Goal: Task Accomplishment & Management: Manage account settings

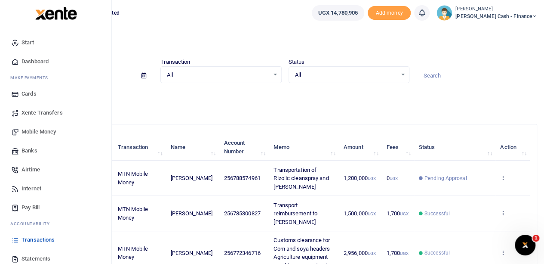
click at [33, 132] on span "Mobile Money" at bounding box center [39, 131] width 34 height 9
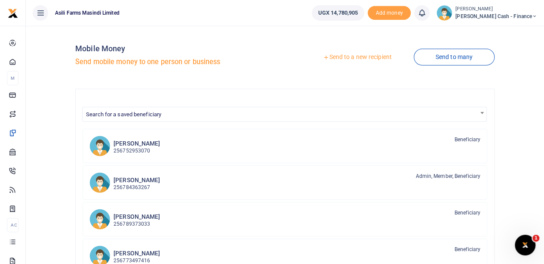
click at [351, 55] on link "Send to a new recipient" at bounding box center [357, 56] width 112 height 15
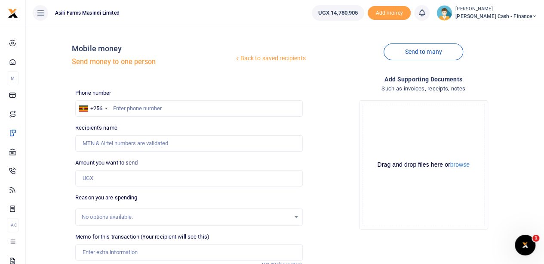
click at [126, 104] on div at bounding box center [272, 132] width 544 height 264
click at [130, 106] on input "text" at bounding box center [188, 108] width 227 height 16
paste input "254717126935"
click at [124, 141] on input "Recipient's name" at bounding box center [188, 143] width 227 height 16
click at [121, 107] on input "254717126935" at bounding box center [188, 108] width 227 height 16
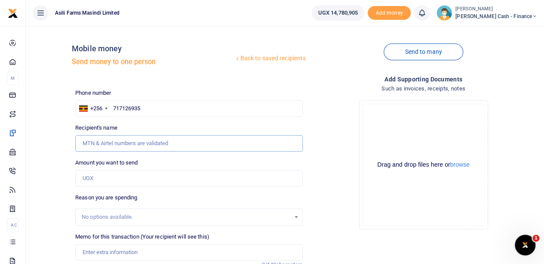
click at [147, 145] on input "Recipient's name" at bounding box center [188, 143] width 227 height 16
click at [111, 107] on input "717126935" at bounding box center [188, 108] width 227 height 16
type input "0717126935"
click at [111, 142] on input "Recipient's name" at bounding box center [188, 143] width 227 height 16
click at [131, 144] on input "Recipient's name" at bounding box center [188, 143] width 227 height 16
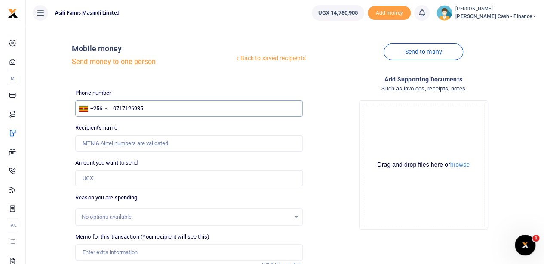
click at [116, 108] on input "0717126935" at bounding box center [188, 108] width 227 height 16
drag, startPoint x: 164, startPoint y: 108, endPoint x: 111, endPoint y: 112, distance: 53.5
click at [111, 112] on input "0717126935" at bounding box center [188, 108] width 227 height 16
click at [107, 108] on div at bounding box center [106, 109] width 3 height 2
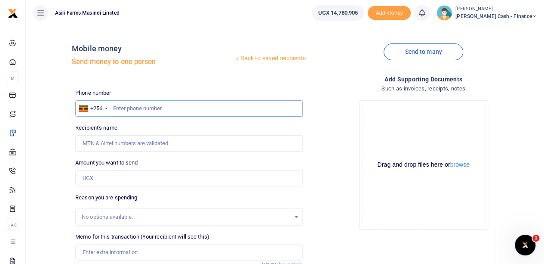
click at [144, 108] on input "text" at bounding box center [188, 108] width 227 height 16
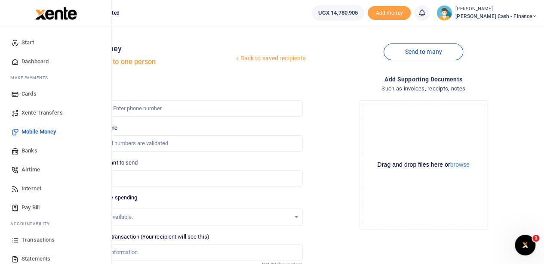
click at [40, 238] on span "Transactions" at bounding box center [38, 239] width 33 height 9
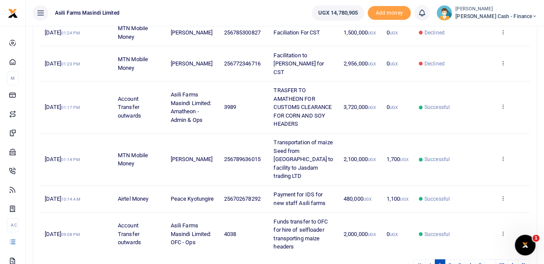
scroll to position [330, 0]
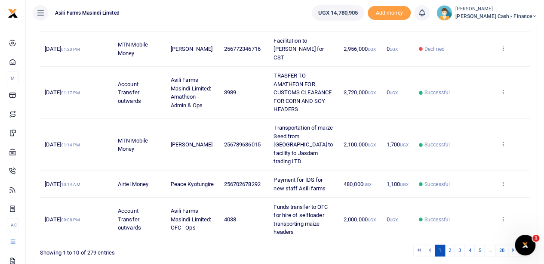
click at [502, 141] on icon at bounding box center [503, 144] width 6 height 6
click at [470, 127] on link "View details" at bounding box center [472, 128] width 68 height 12
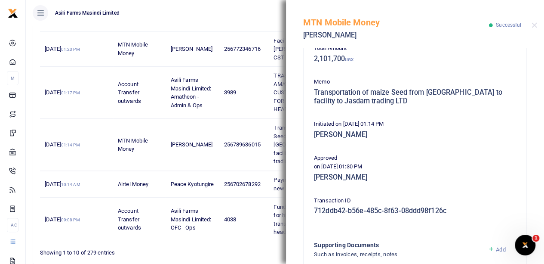
scroll to position [238, 0]
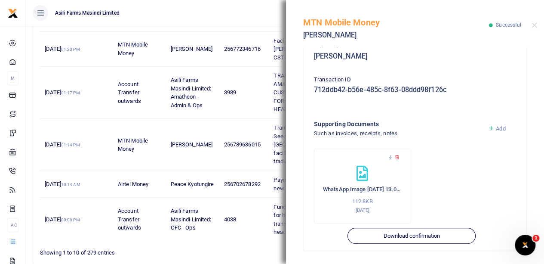
click at [496, 127] on span "Add" at bounding box center [500, 128] width 9 height 6
click at [496, 128] on span "Add" at bounding box center [500, 128] width 9 height 6
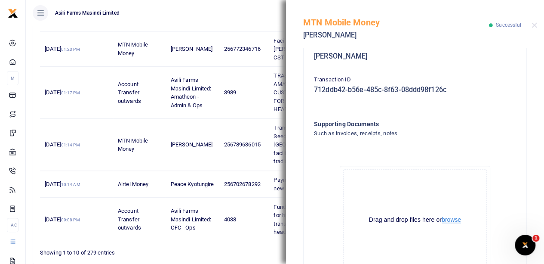
click at [444, 219] on button "browse" at bounding box center [451, 219] width 19 height 6
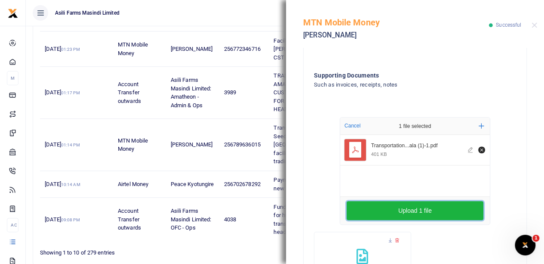
scroll to position [369, 0]
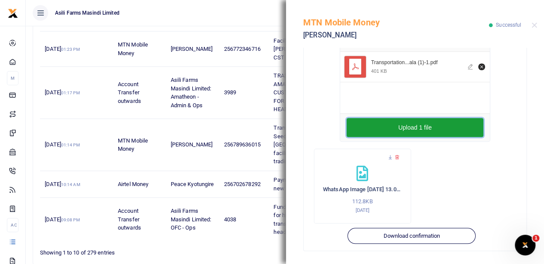
click at [402, 132] on button "Upload 1 file" at bounding box center [415, 127] width 137 height 19
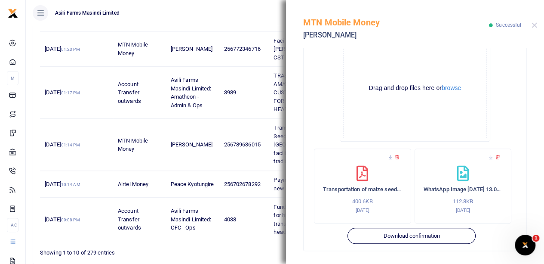
click at [532, 22] on div "MTN Mobile Money Samuel Kabuchi Successful" at bounding box center [415, 24] width 258 height 48
click at [537, 22] on div "MTN Mobile Money Samuel Kabuchi Successful" at bounding box center [415, 24] width 258 height 48
click at [535, 25] on button "Close" at bounding box center [534, 25] width 6 height 6
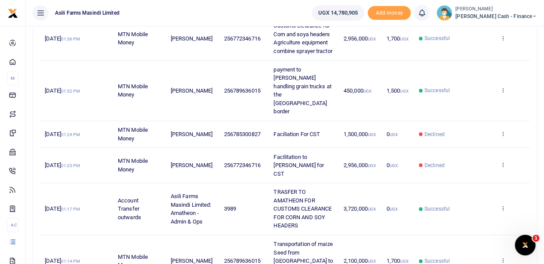
scroll to position [201, 0]
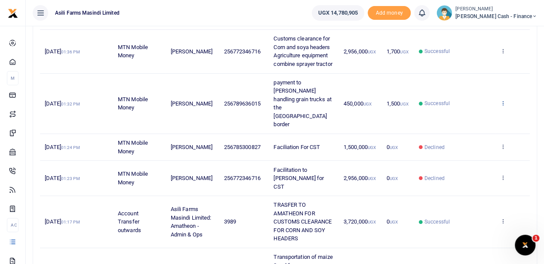
click at [502, 100] on icon at bounding box center [503, 103] width 6 height 6
click at [486, 110] on link "View details" at bounding box center [472, 113] width 68 height 12
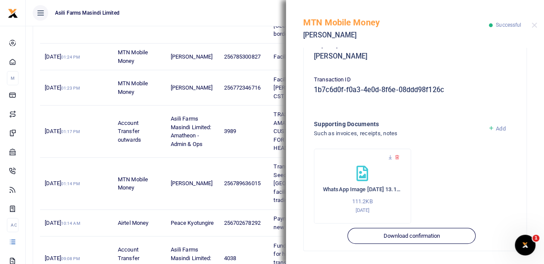
scroll to position [330, 0]
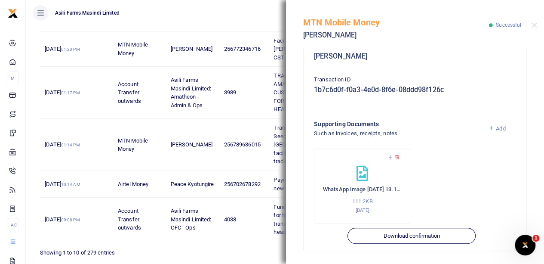
click at [496, 127] on span "Add" at bounding box center [500, 128] width 9 height 6
click at [496, 128] on span "Add" at bounding box center [500, 128] width 9 height 6
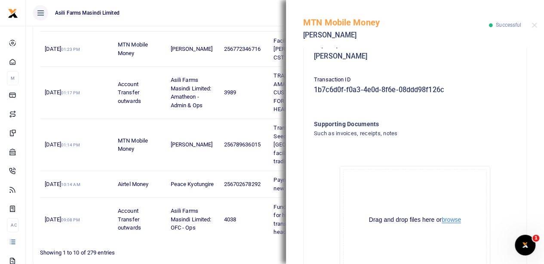
click at [447, 220] on button "browse" at bounding box center [451, 219] width 19 height 6
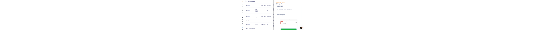
scroll to position [367, 0]
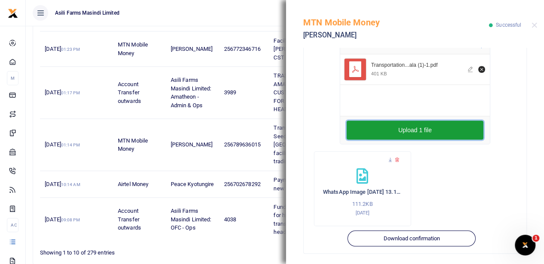
click at [418, 128] on button "Upload 1 file" at bounding box center [415, 129] width 137 height 19
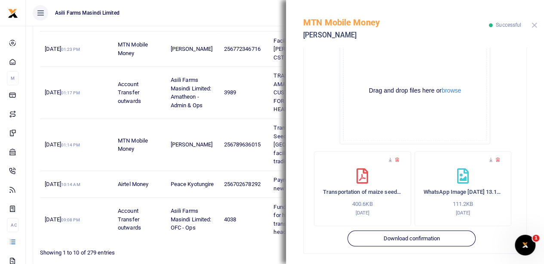
click at [531, 25] on button "Close" at bounding box center [534, 25] width 6 height 6
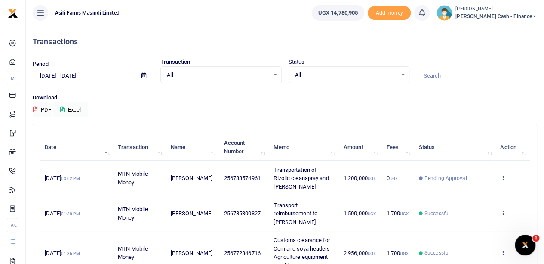
click at [508, 13] on span "[PERSON_NAME] Cash - Finance" at bounding box center [496, 16] width 82 height 8
click at [500, 34] on link "Switch accounts" at bounding box center [476, 31] width 68 height 12
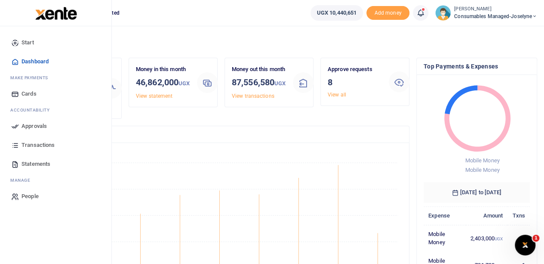
click at [26, 124] on span "Approvals" at bounding box center [34, 126] width 25 height 9
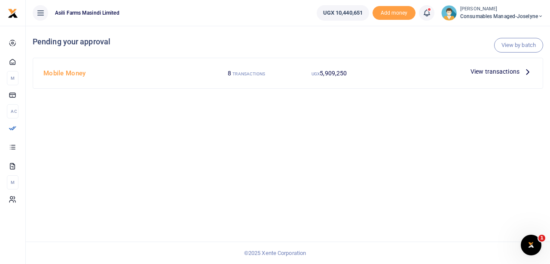
click at [507, 71] on span "View transactions" at bounding box center [495, 71] width 49 height 9
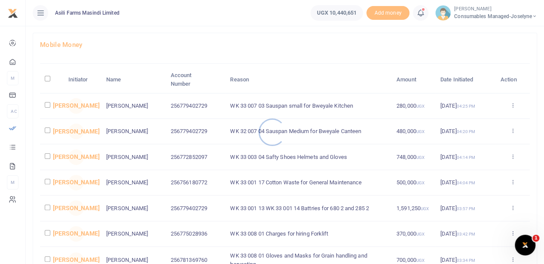
scroll to position [86, 0]
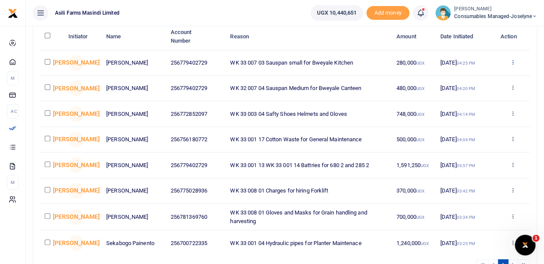
click at [513, 60] on icon at bounding box center [513, 62] width 6 height 6
click at [476, 116] on link "Details" at bounding box center [481, 115] width 68 height 12
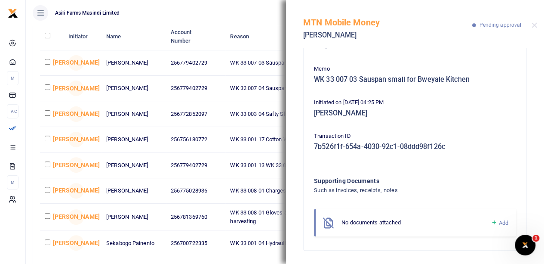
scroll to position [129, 0]
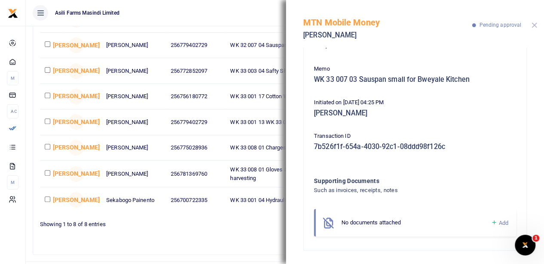
click at [534, 25] on button "Close" at bounding box center [534, 25] width 6 height 6
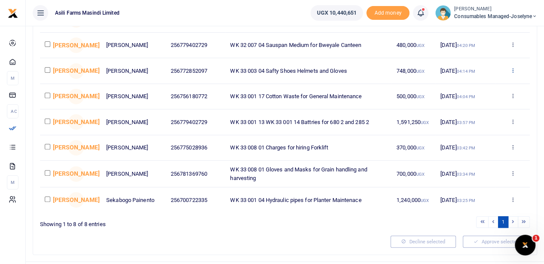
click at [511, 72] on icon at bounding box center [513, 70] width 6 height 6
click at [468, 124] on link "Details" at bounding box center [481, 126] width 68 height 12
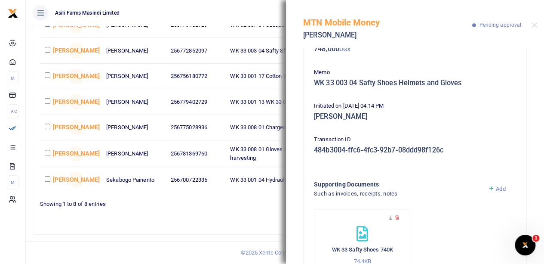
scroll to position [99, 0]
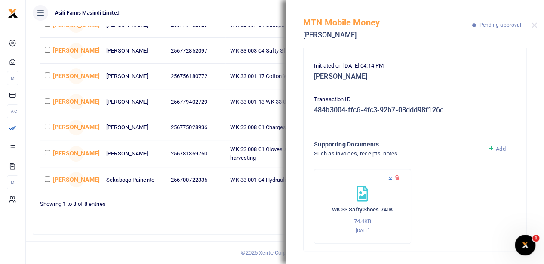
click at [389, 176] on icon at bounding box center [390, 178] width 6 height 6
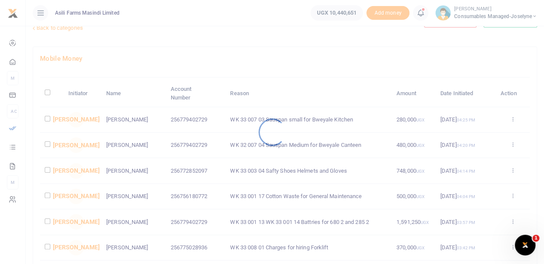
scroll to position [43, 0]
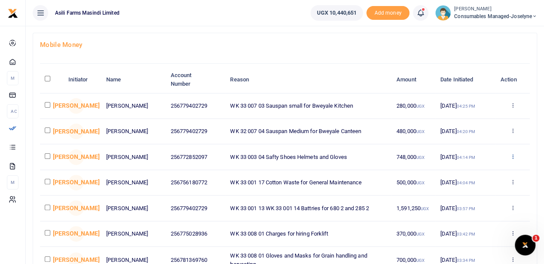
click at [513, 158] on icon at bounding box center [513, 156] width 6 height 6
click at [466, 210] on link "Details" at bounding box center [481, 212] width 68 height 12
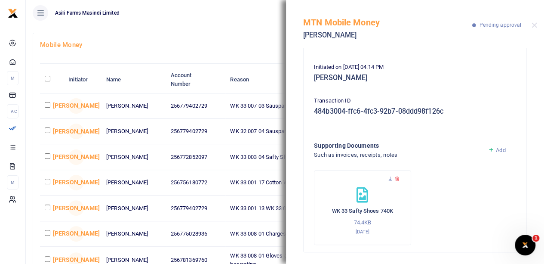
scroll to position [99, 0]
click at [388, 175] on icon at bounding box center [390, 178] width 6 height 6
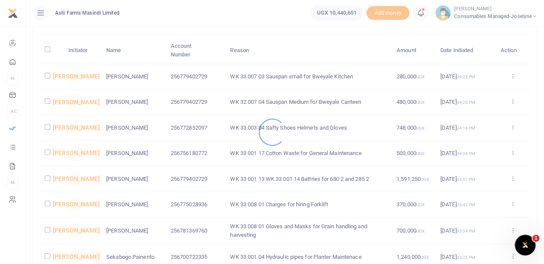
scroll to position [86, 0]
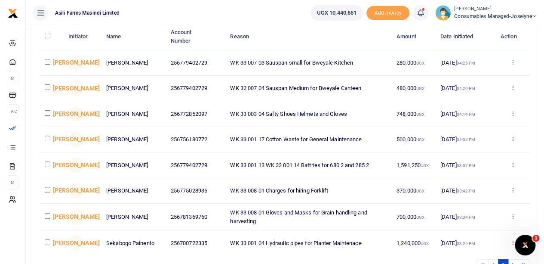
click at [513, 141] on icon at bounding box center [513, 138] width 6 height 6
click at [468, 194] on link "Details" at bounding box center [481, 195] width 68 height 12
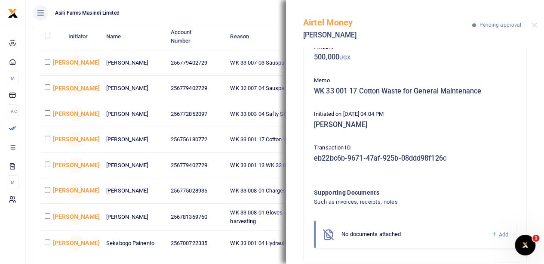
scroll to position [63, 0]
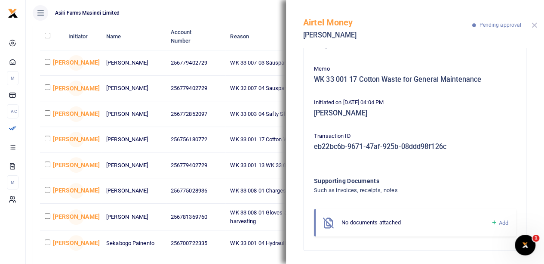
click at [531, 23] on button "Close" at bounding box center [534, 25] width 6 height 6
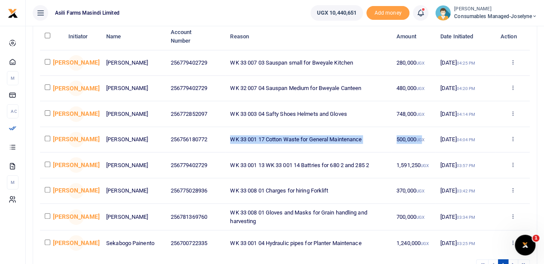
drag, startPoint x: 227, startPoint y: 139, endPoint x: 424, endPoint y: 140, distance: 197.8
click at [424, 140] on tr "[PERSON_NAME] [PERSON_NAME] 256756180772 WK 33 001 17 Cotton Waste for General …" at bounding box center [285, 139] width 490 height 25
copy tr "WK 33 001 17 Cotton Waste for General Maintenance 500,000 UG"
click at [513, 167] on icon at bounding box center [513, 164] width 6 height 6
click at [468, 221] on link "Details" at bounding box center [481, 222] width 68 height 12
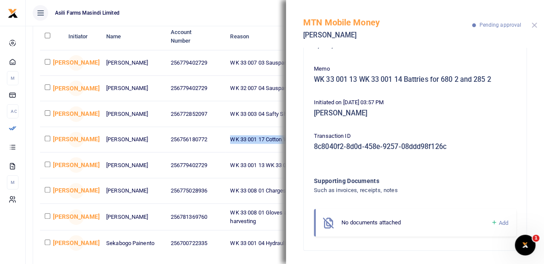
click at [534, 24] on button "Close" at bounding box center [534, 25] width 6 height 6
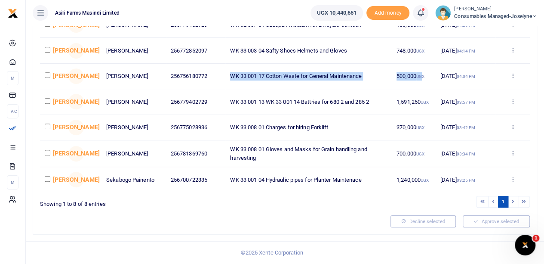
scroll to position [156, 0]
click at [514, 126] on icon at bounding box center [513, 126] width 6 height 6
click at [470, 179] on link "Details" at bounding box center [481, 185] width 68 height 12
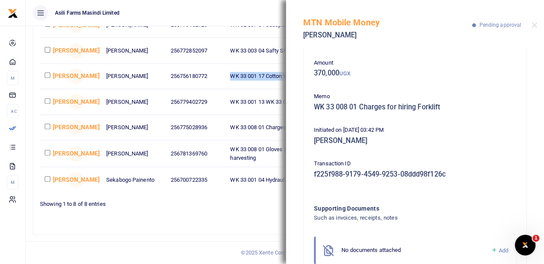
scroll to position [63, 0]
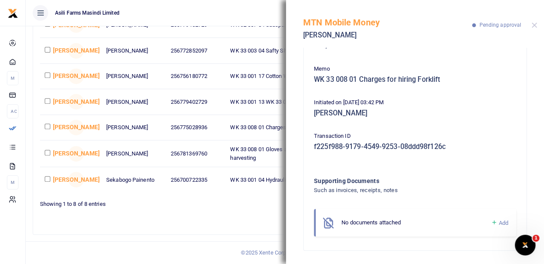
click at [532, 22] on div "MTN Mobile Money Boniface Acai Pending approval" at bounding box center [415, 24] width 258 height 48
click at [536, 25] on button "Close" at bounding box center [534, 25] width 6 height 6
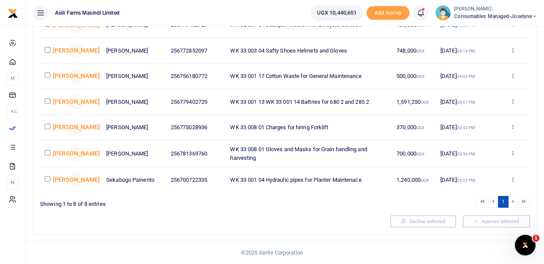
click at [513, 153] on icon at bounding box center [513, 153] width 6 height 6
click at [474, 206] on link "Details" at bounding box center [481, 212] width 68 height 12
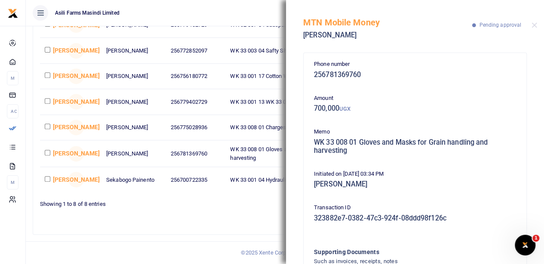
scroll to position [71, 0]
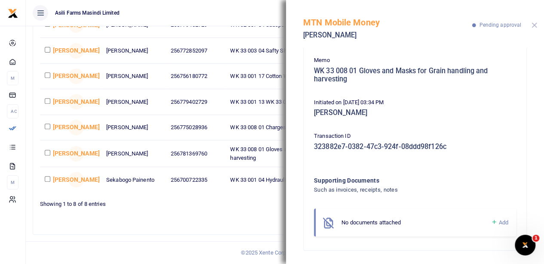
click at [532, 25] on button "Close" at bounding box center [534, 25] width 6 height 6
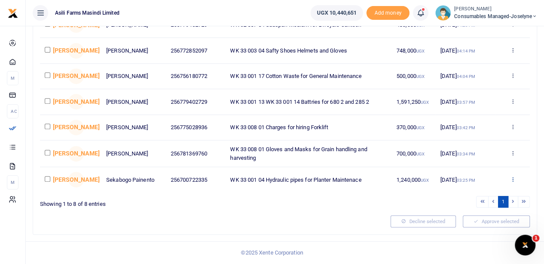
click at [513, 178] on icon at bounding box center [513, 179] width 6 height 6
click at [470, 233] on link "Details" at bounding box center [481, 239] width 68 height 12
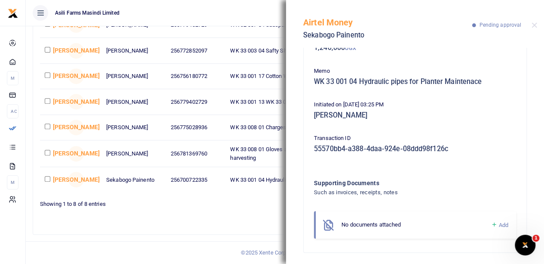
scroll to position [63, 0]
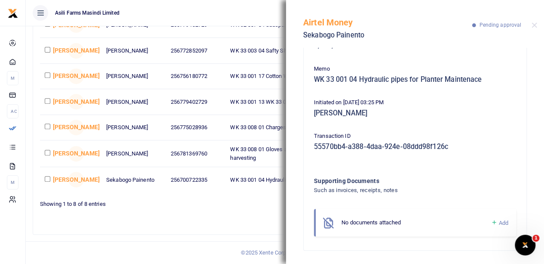
click at [530, 22] on div "Airtel Money Sekabogo Painento Pending approval" at bounding box center [415, 24] width 258 height 48
click at [534, 22] on div "Airtel Money Sekabogo Painento Pending approval" at bounding box center [415, 24] width 258 height 48
click at [535, 25] on button "Close" at bounding box center [534, 25] width 6 height 6
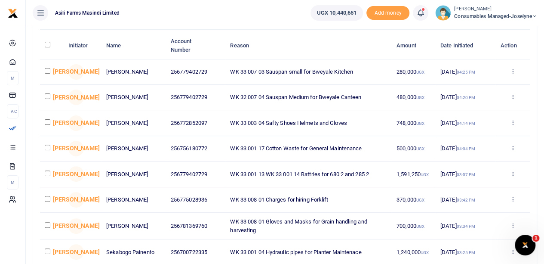
scroll to position [0, 0]
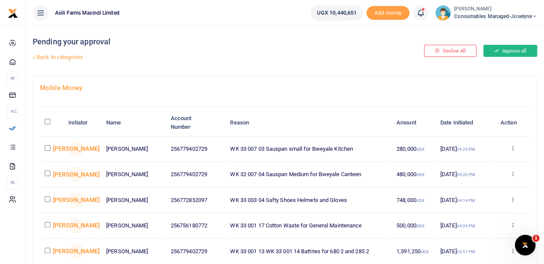
click at [516, 49] on button "Approve all" at bounding box center [510, 51] width 54 height 12
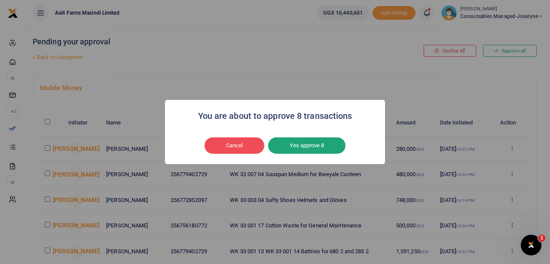
click at [312, 146] on button "Yes approve 8" at bounding box center [306, 145] width 77 height 16
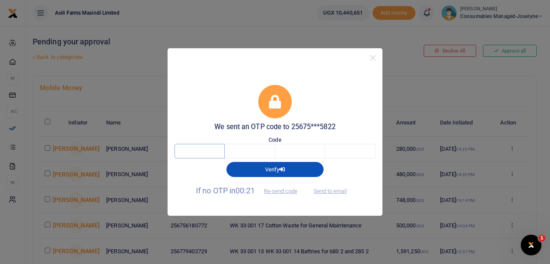
drag, startPoint x: 209, startPoint y: 152, endPoint x: 215, endPoint y: 151, distance: 6.3
click at [210, 152] on input "text" at bounding box center [200, 151] width 50 height 15
type input "4"
type input "7"
type input "9"
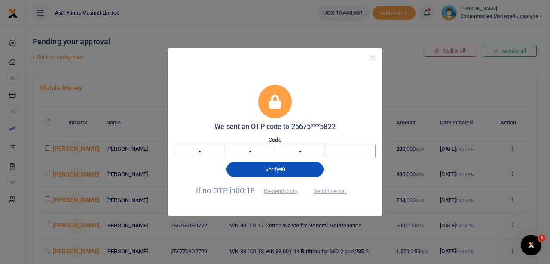
type input "9"
